Goal: Communication & Community: Ask a question

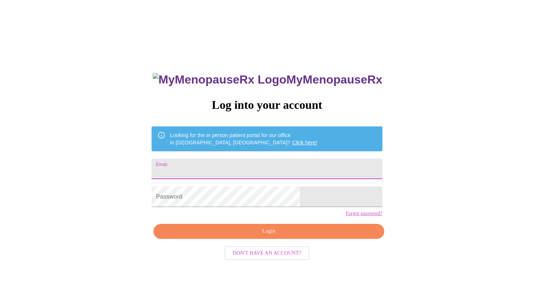
click at [276, 164] on input "Email" at bounding box center [267, 169] width 230 height 21
type input "[EMAIL_ADDRESS][DOMAIN_NAME]"
click at [237, 163] on input "Email" at bounding box center [267, 169] width 230 height 21
type input "kwardo6@sbcglobal.net"
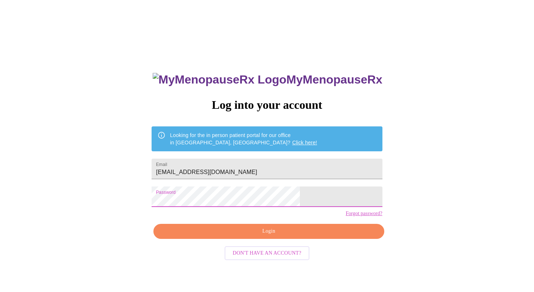
click at [259, 236] on span "Login" at bounding box center [269, 231] width 214 height 9
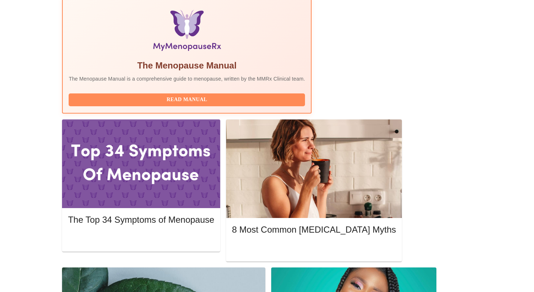
scroll to position [238, 0]
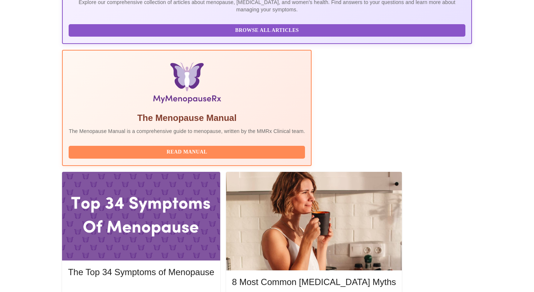
scroll to position [204, 0]
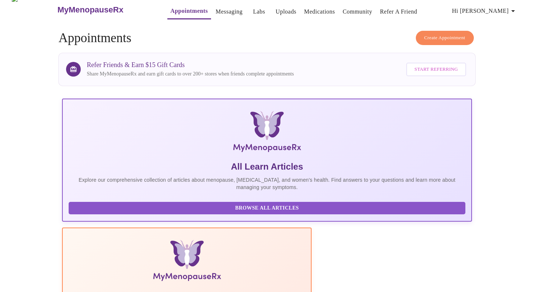
scroll to position [0, 0]
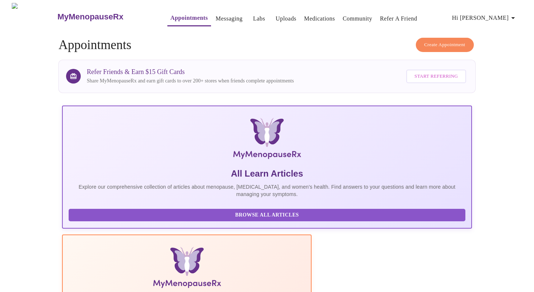
click at [216, 18] on link "Messaging" at bounding box center [229, 19] width 27 height 10
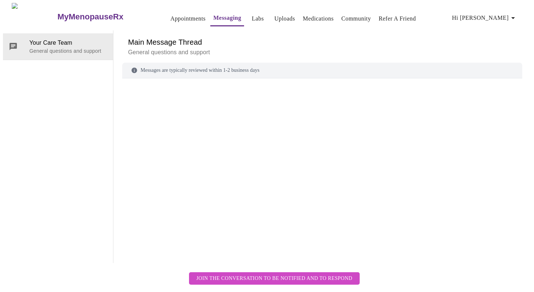
scroll to position [28, 0]
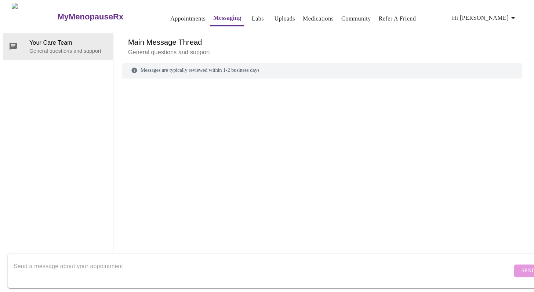
click at [193, 254] on form "Send" at bounding box center [277, 271] width 540 height 35
click at [192, 261] on textarea "Send a message about your appointment" at bounding box center [263, 270] width 499 height 23
type textarea "How do I upload my lab results from MyChart or do I need to send to insurance c…"
click at [521, 267] on span "Send" at bounding box center [528, 271] width 14 height 9
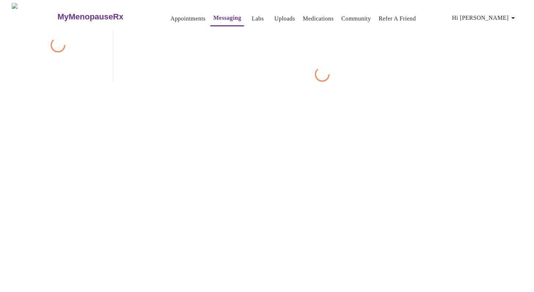
scroll to position [28, 0]
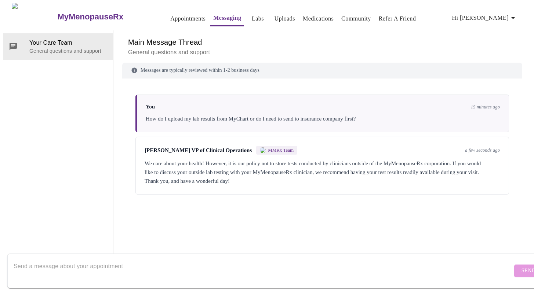
click at [506, 261] on form "Send" at bounding box center [277, 271] width 540 height 35
click at [375, 159] on div "We care about your health! However, it is our policy not to store tests conduct…" at bounding box center [322, 172] width 355 height 26
